Goal: Information Seeking & Learning: Find specific fact

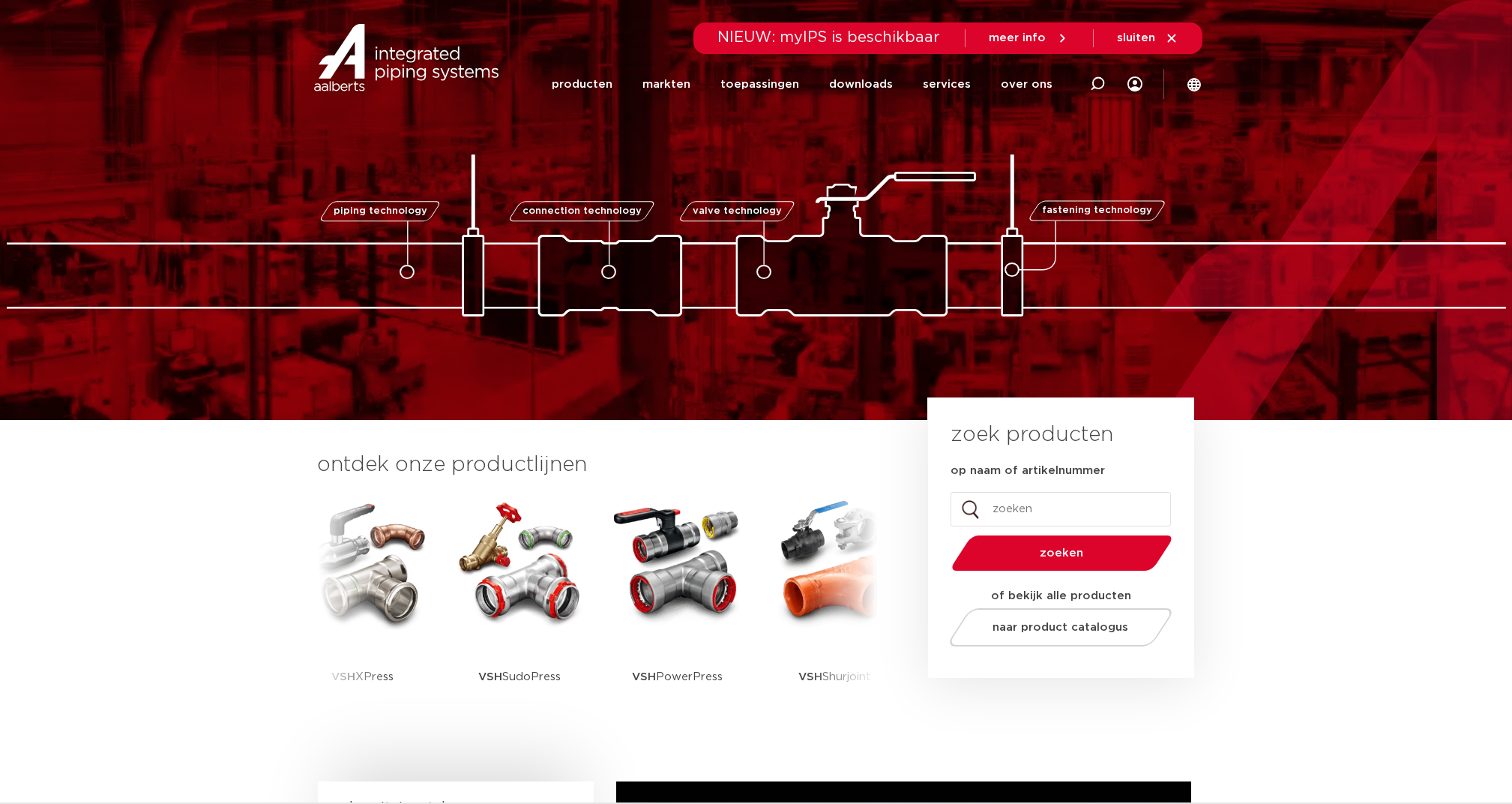
drag, startPoint x: 0, startPoint y: 0, endPoint x: 1030, endPoint y: 88, distance: 1033.8
click at [1105, 81] on icon at bounding box center [1097, 84] width 15 height 15
paste input "1041B0045006"
type input "1041B0045006"
click button "Zoeken" at bounding box center [0, 0] width 0 height 0
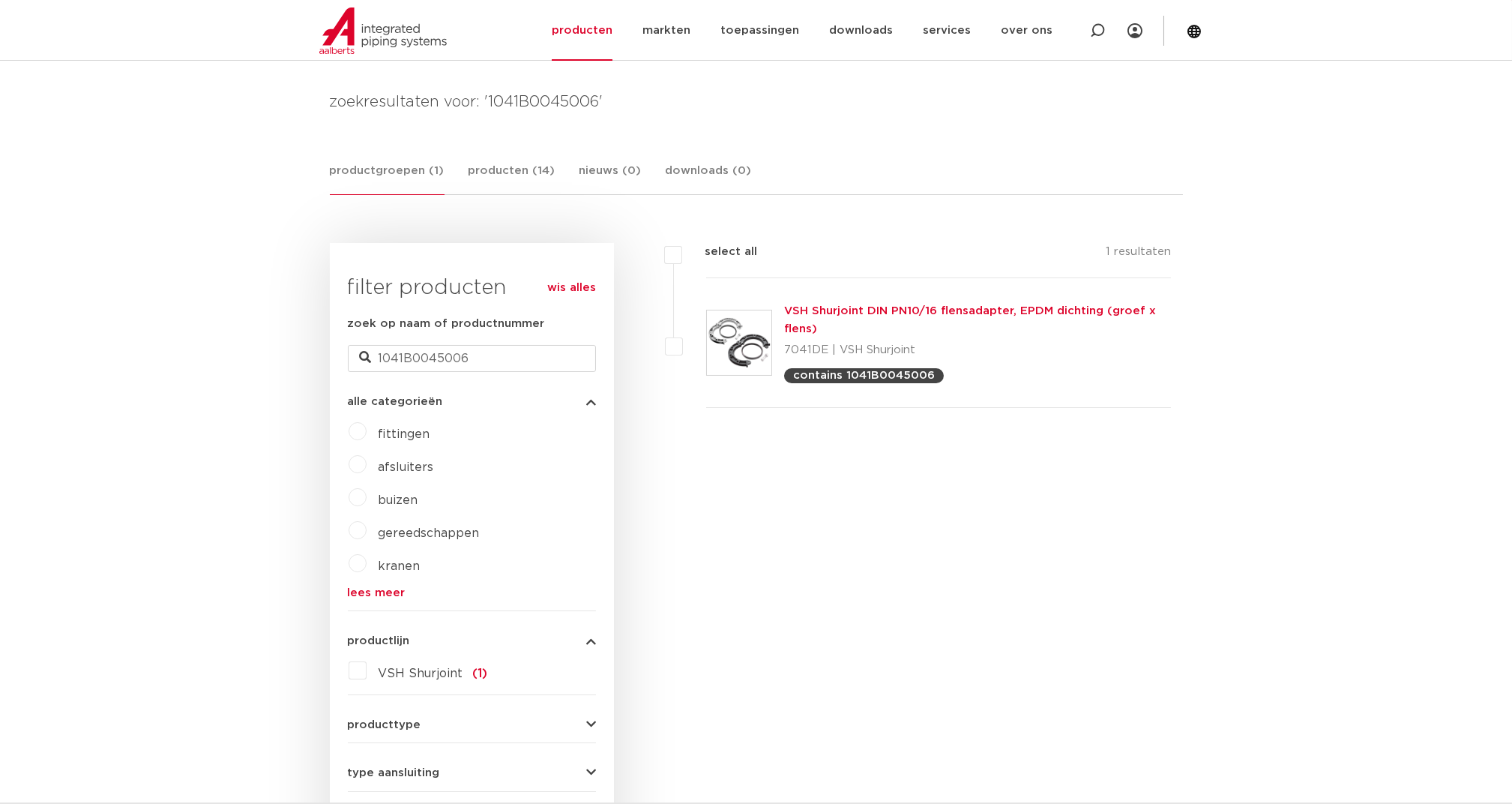
scroll to position [200, 0]
click at [799, 311] on link "VSH Shurjoint DIN PN10/16 flensadapter, EPDM dichting (groef x flens)" at bounding box center [970, 320] width 372 height 29
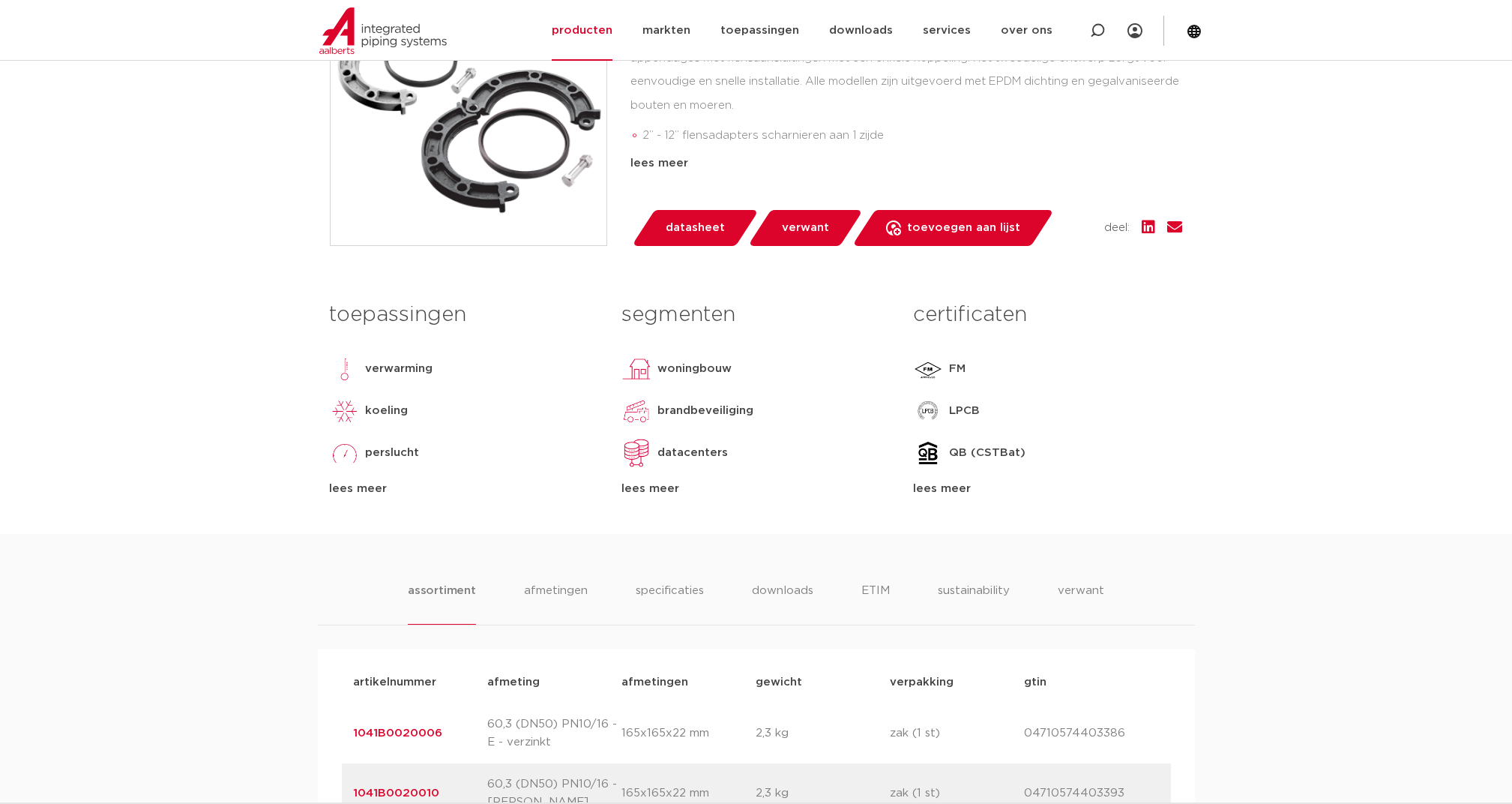
scroll to position [800, 0]
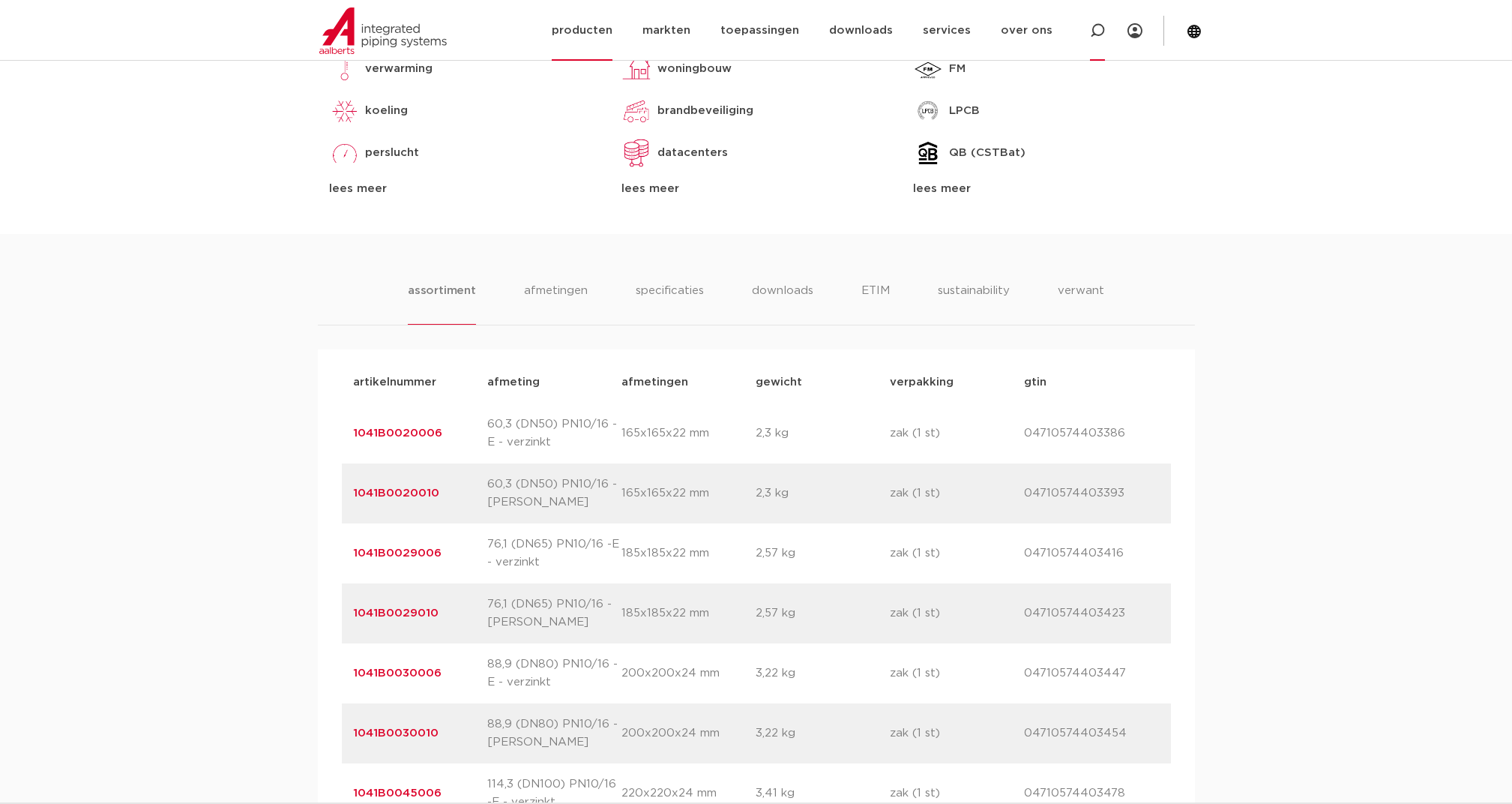
click at [1104, 32] on icon at bounding box center [1097, 31] width 15 height 15
paste input "S00490025"
type input "S00490025"
click button "Zoeken" at bounding box center [0, 0] width 0 height 0
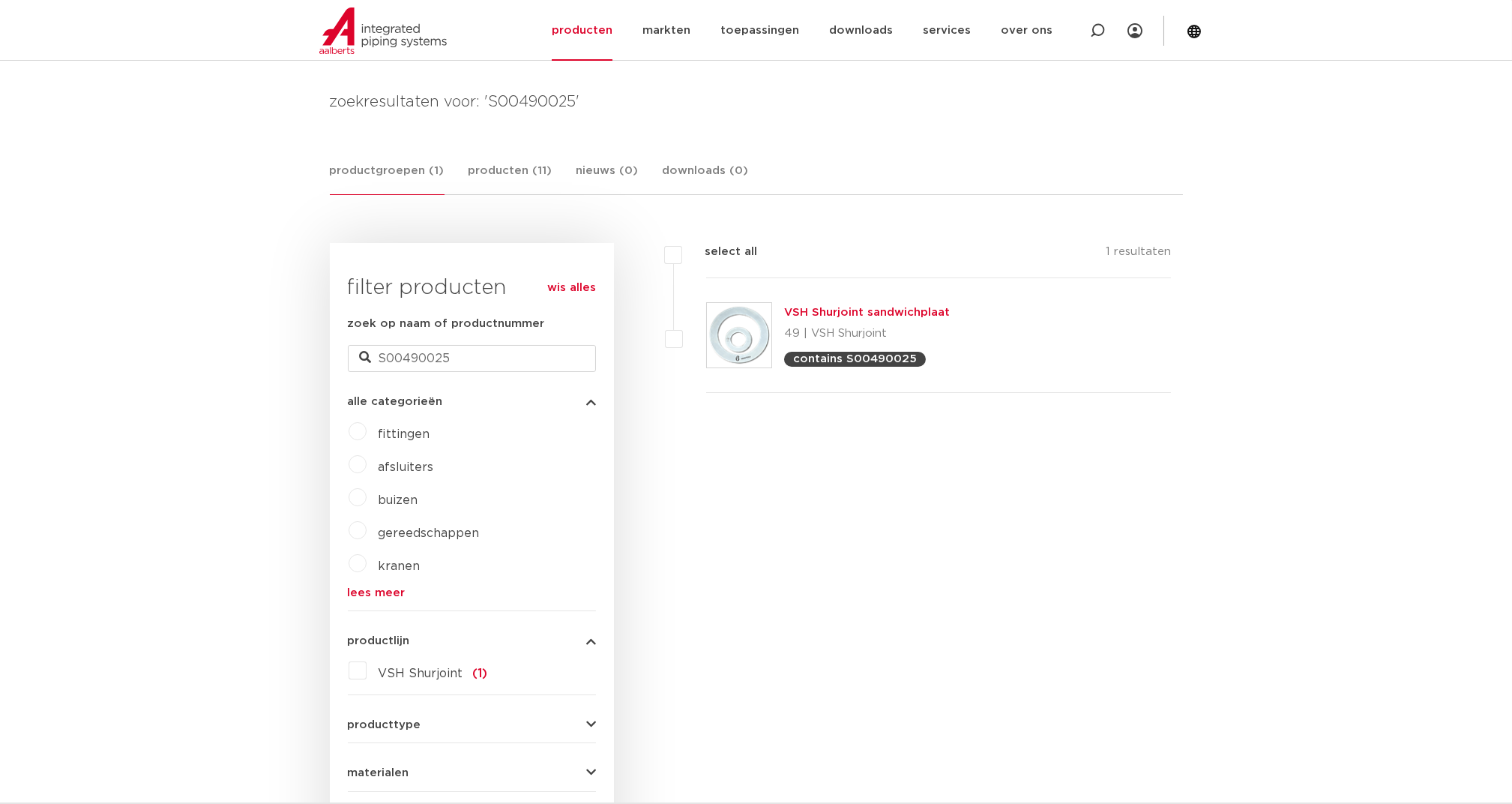
click at [828, 311] on link "VSH Shurjoint sandwichplaat" at bounding box center [867, 312] width 166 height 11
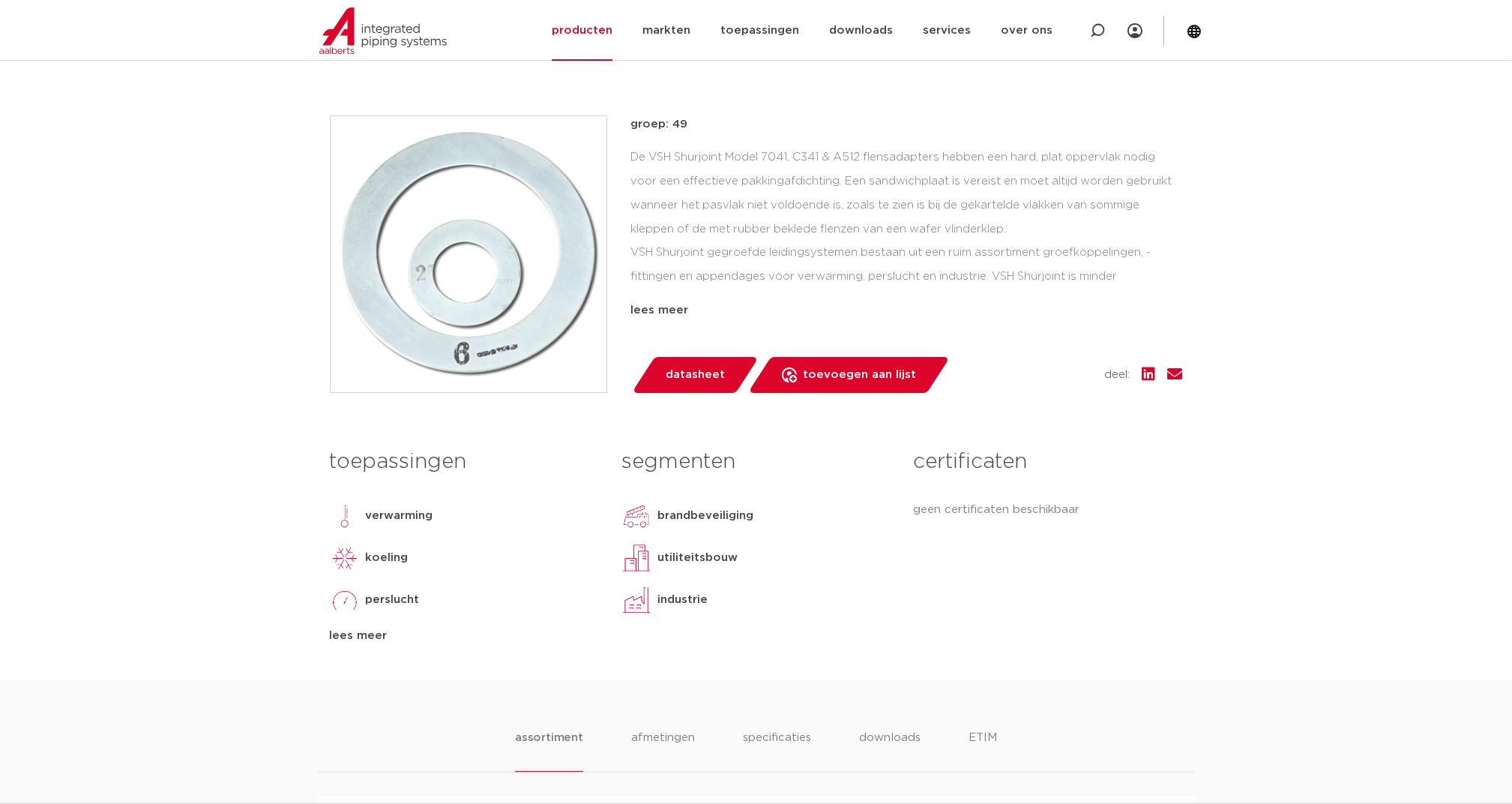
scroll to position [300, 0]
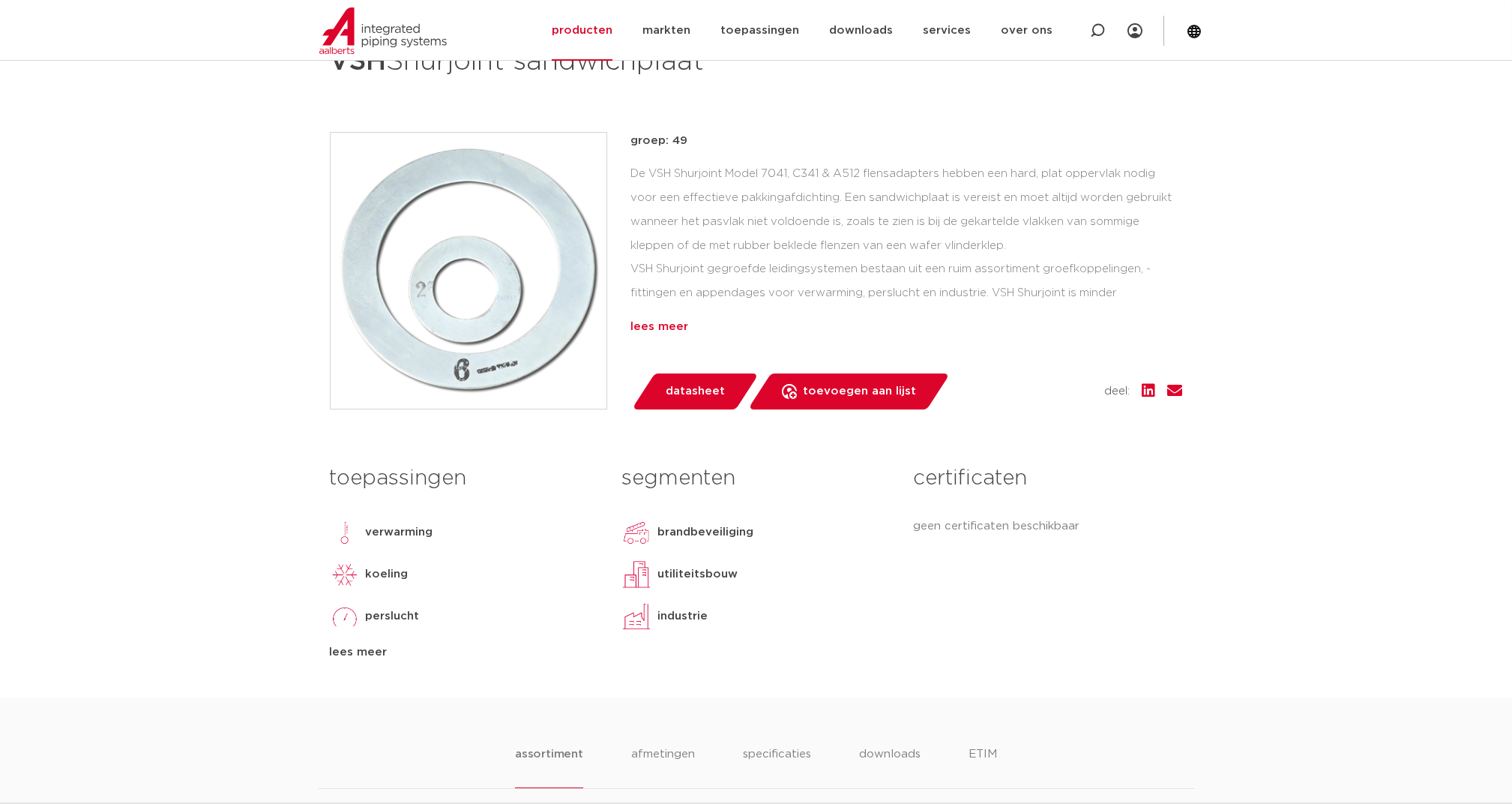
click at [648, 326] on div "lees meer" at bounding box center [907, 327] width 552 height 18
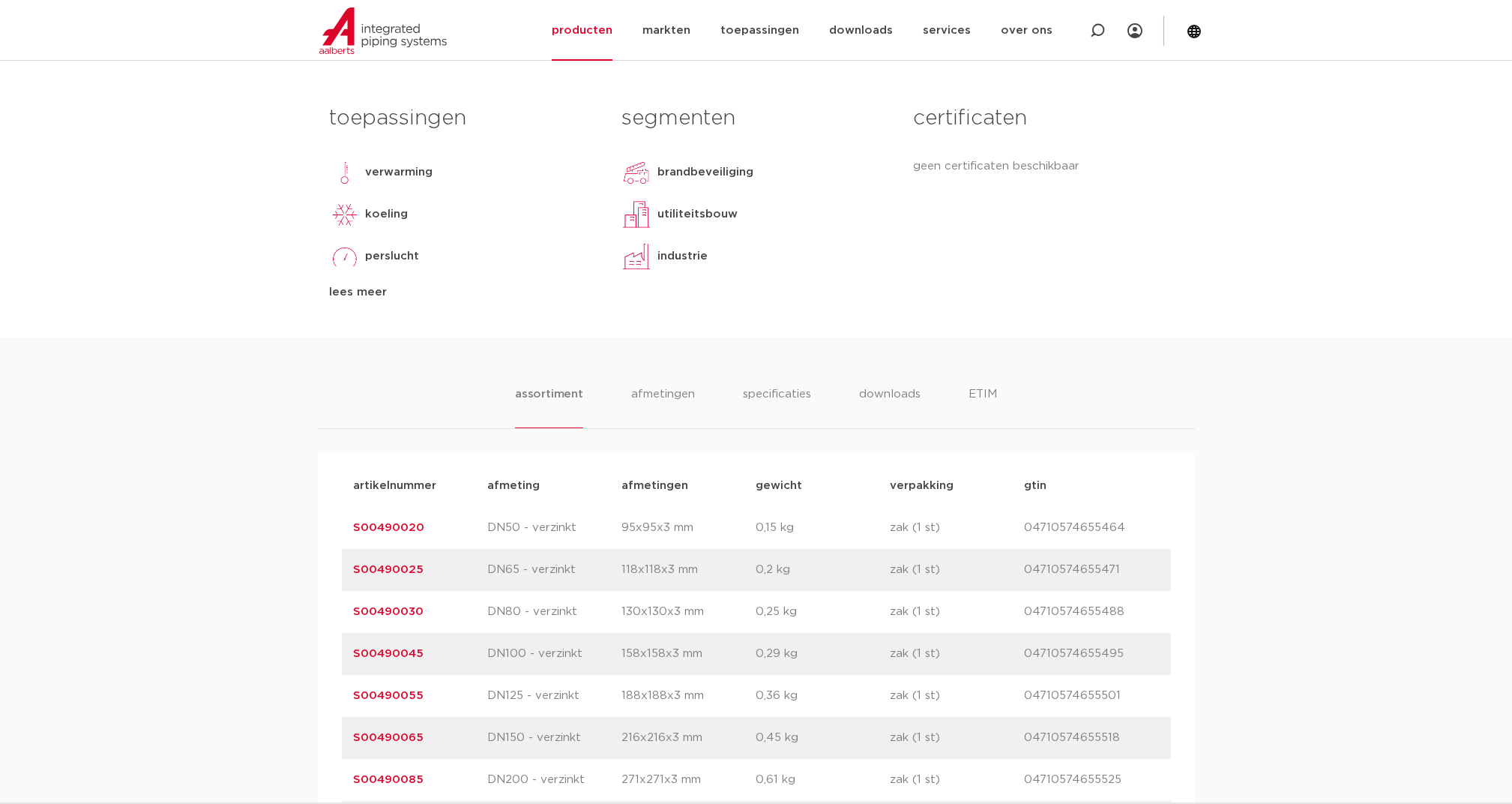
scroll to position [800, 0]
click at [781, 388] on li "specificaties" at bounding box center [777, 402] width 72 height 43
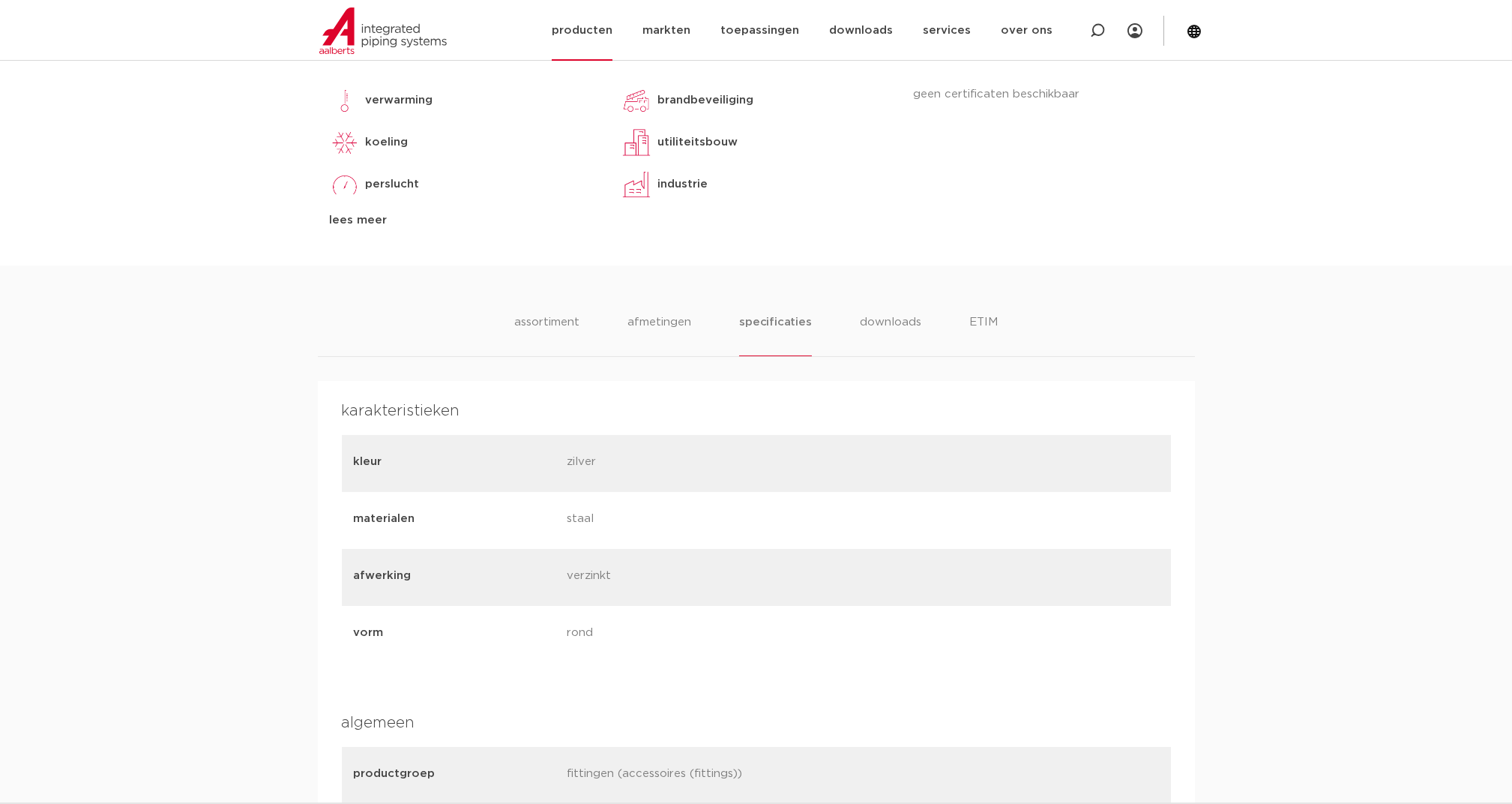
scroll to position [700, 0]
